Goal: Transaction & Acquisition: Purchase product/service

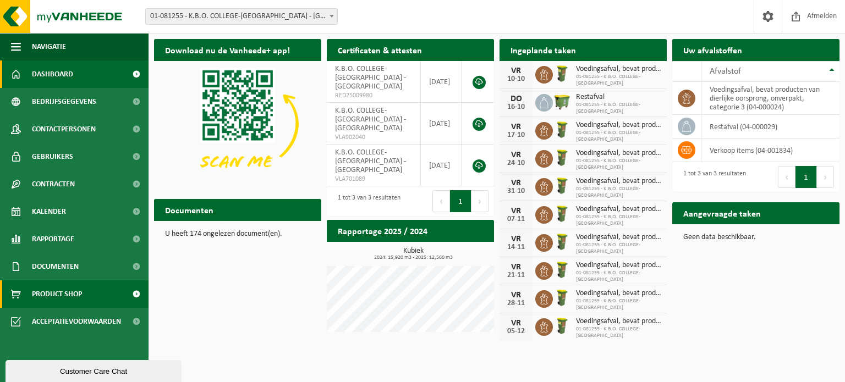
click at [90, 294] on link "Product Shop" at bounding box center [74, 295] width 149 height 28
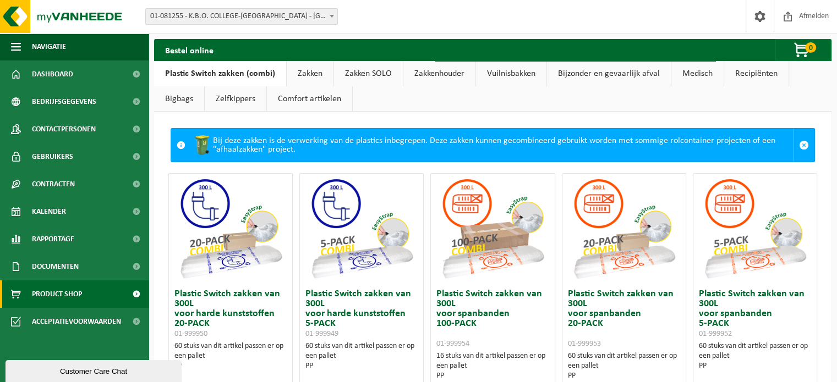
click at [652, 141] on div "Bij deze zakken is de verwerking van de plastics inbegrepen. Deze zakken kunnen…" at bounding box center [492, 145] width 602 height 33
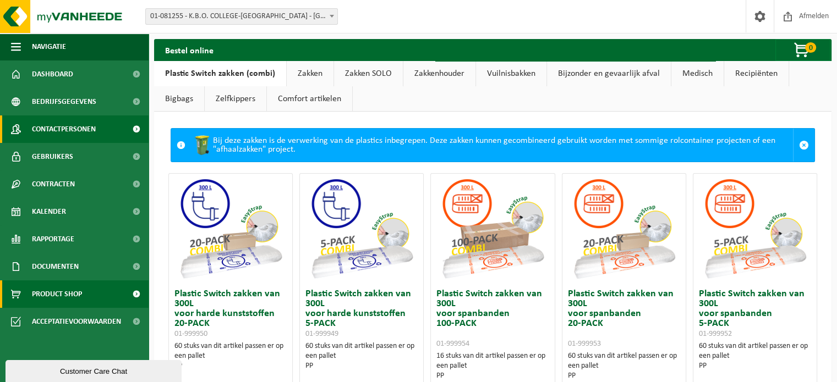
click at [61, 128] on span "Contactpersonen" at bounding box center [64, 130] width 64 height 28
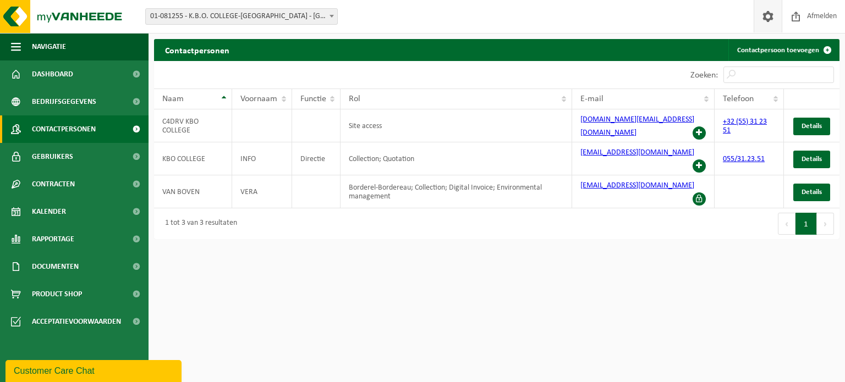
click at [768, 15] on span at bounding box center [768, 16] width 17 height 32
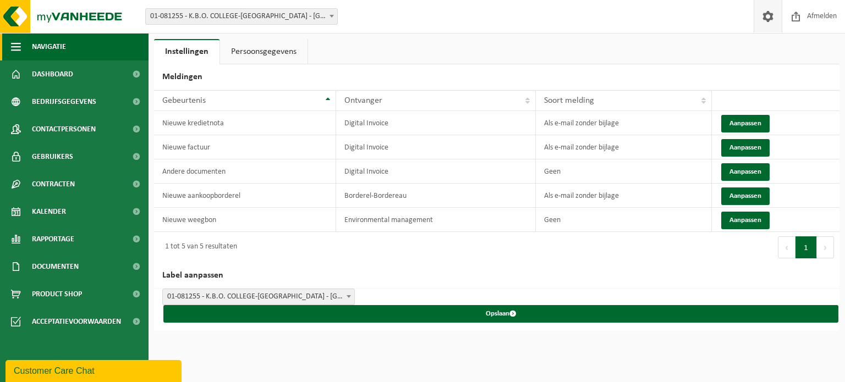
click at [47, 43] on span "Navigatie" at bounding box center [49, 47] width 34 height 28
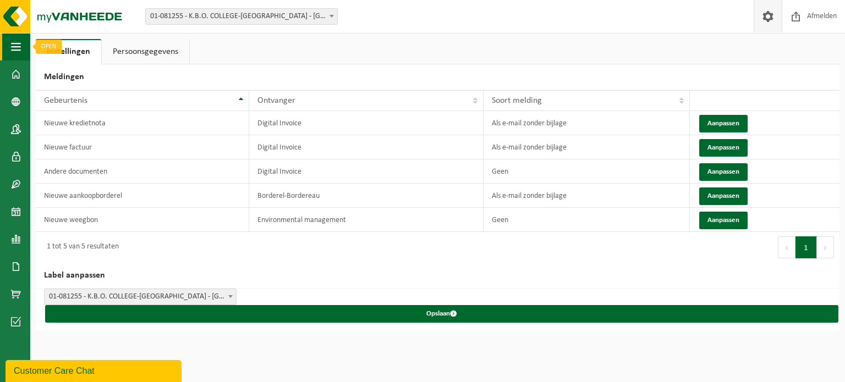
click at [17, 47] on span "button" at bounding box center [16, 47] width 10 height 28
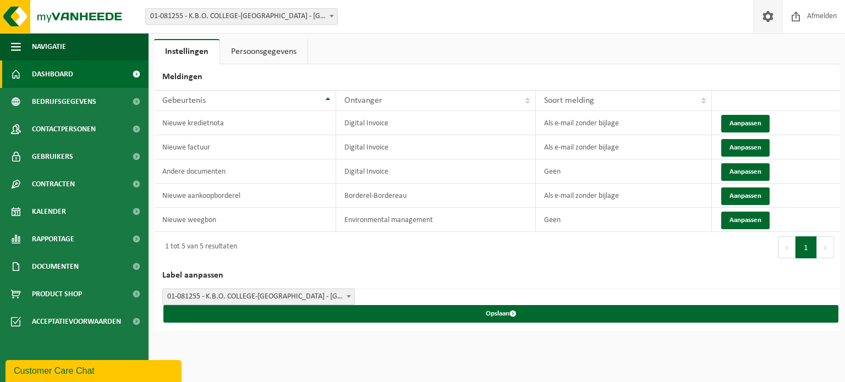
click at [26, 75] on link "Dashboard" at bounding box center [74, 75] width 149 height 28
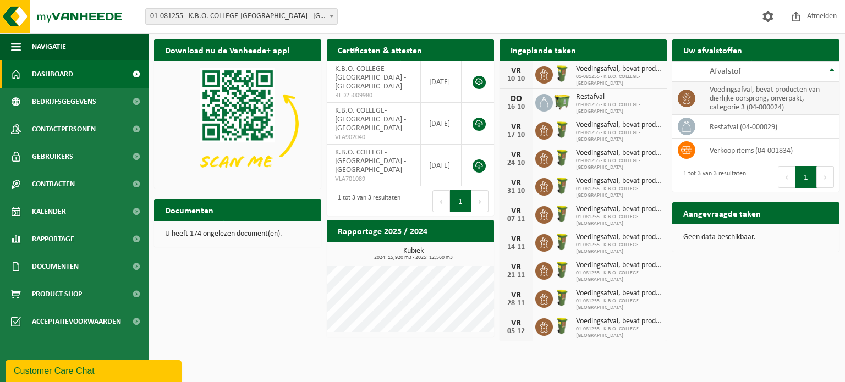
click at [739, 100] on td "voedingsafval, bevat producten van dierlijke oorsprong, onverpakt, categorie 3 …" at bounding box center [770, 98] width 138 height 33
click at [596, 81] on span "01-081255 - K.B.O. COLLEGE-SLEUTELBOS" at bounding box center [618, 80] width 85 height 13
click at [740, 87] on td "voedingsafval, bevat producten van dierlijke oorsprong, onverpakt, categorie 3 …" at bounding box center [770, 98] width 138 height 33
click at [718, 152] on td "verkoop items (04-001834)" at bounding box center [770, 151] width 138 height 24
click at [687, 149] on icon at bounding box center [686, 150] width 11 height 11
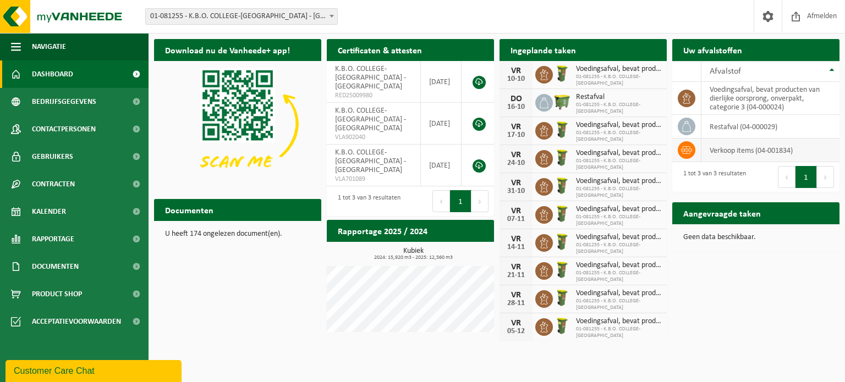
click at [721, 149] on td "verkoop items (04-001834)" at bounding box center [770, 151] width 138 height 24
click at [722, 149] on td "verkoop items (04-001834)" at bounding box center [770, 151] width 138 height 24
click at [739, 151] on td "verkoop items (04-001834)" at bounding box center [770, 151] width 138 height 24
click at [689, 146] on icon at bounding box center [686, 150] width 11 height 11
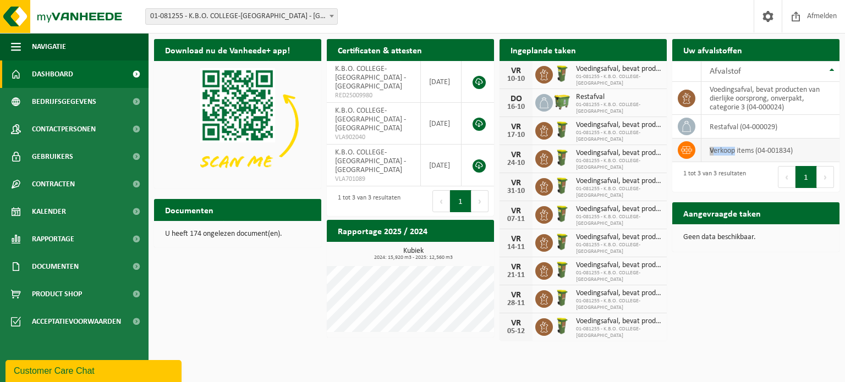
click at [688, 146] on icon at bounding box center [686, 150] width 11 height 11
click at [768, 153] on td "verkoop items (04-001834)" at bounding box center [770, 151] width 138 height 24
click at [768, 151] on td "verkoop items (04-001834)" at bounding box center [770, 151] width 138 height 24
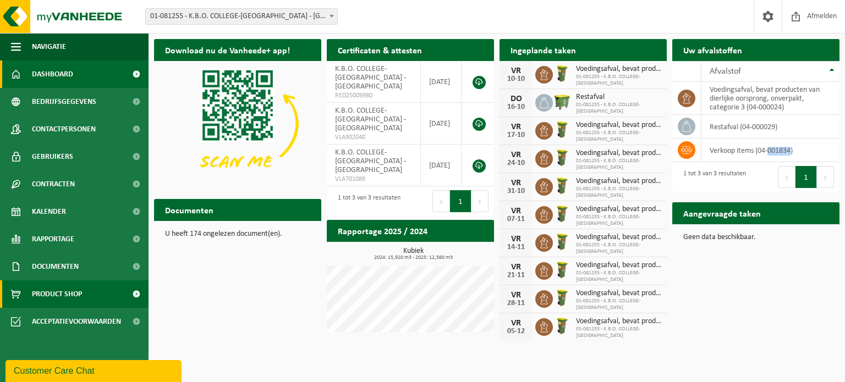
click at [72, 298] on span "Product Shop" at bounding box center [57, 295] width 50 height 28
